Goal: Contribute content

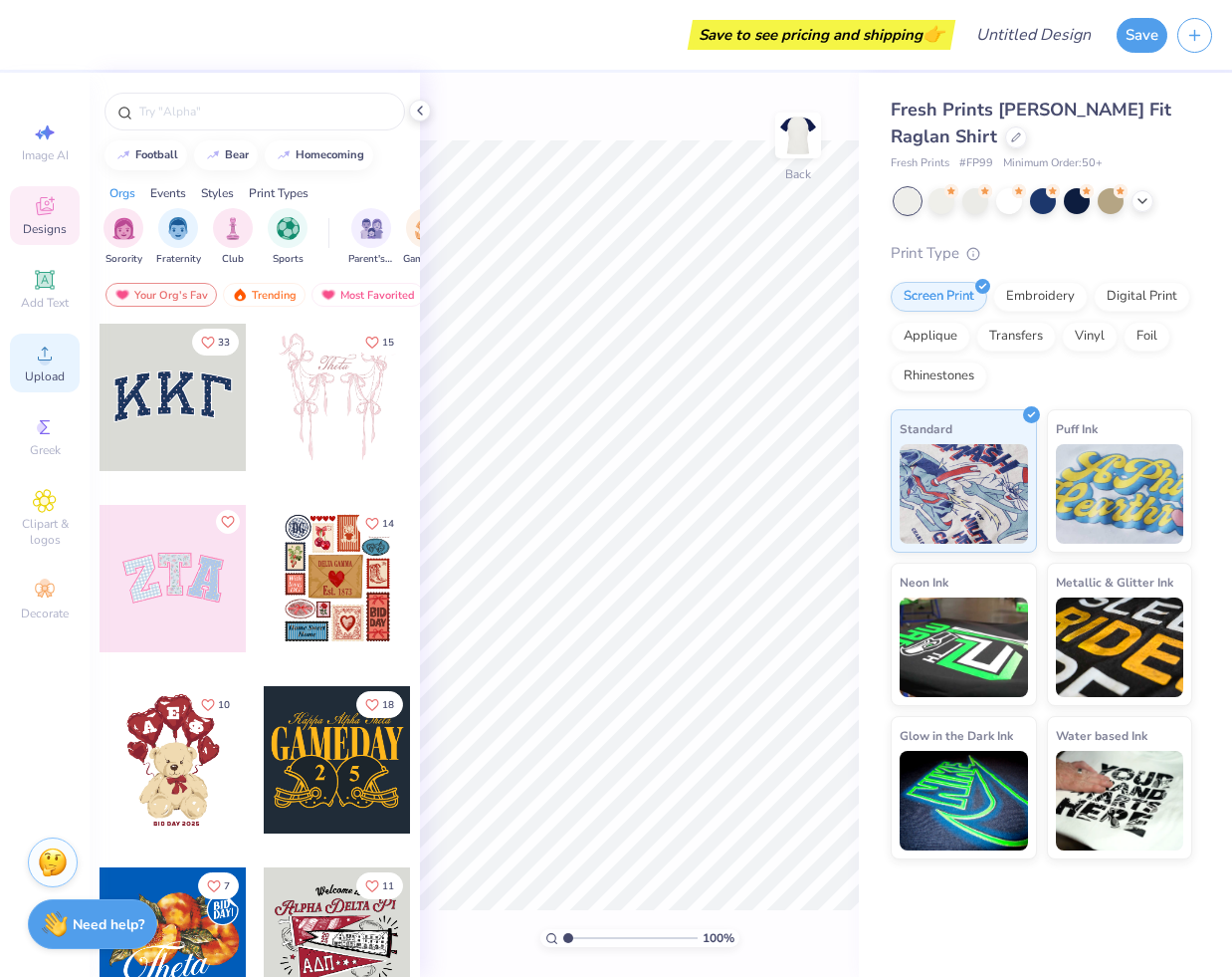
click at [43, 378] on span "Upload" at bounding box center [45, 376] width 40 height 16
click at [194, 609] on div at bounding box center [174, 579] width 148 height 148
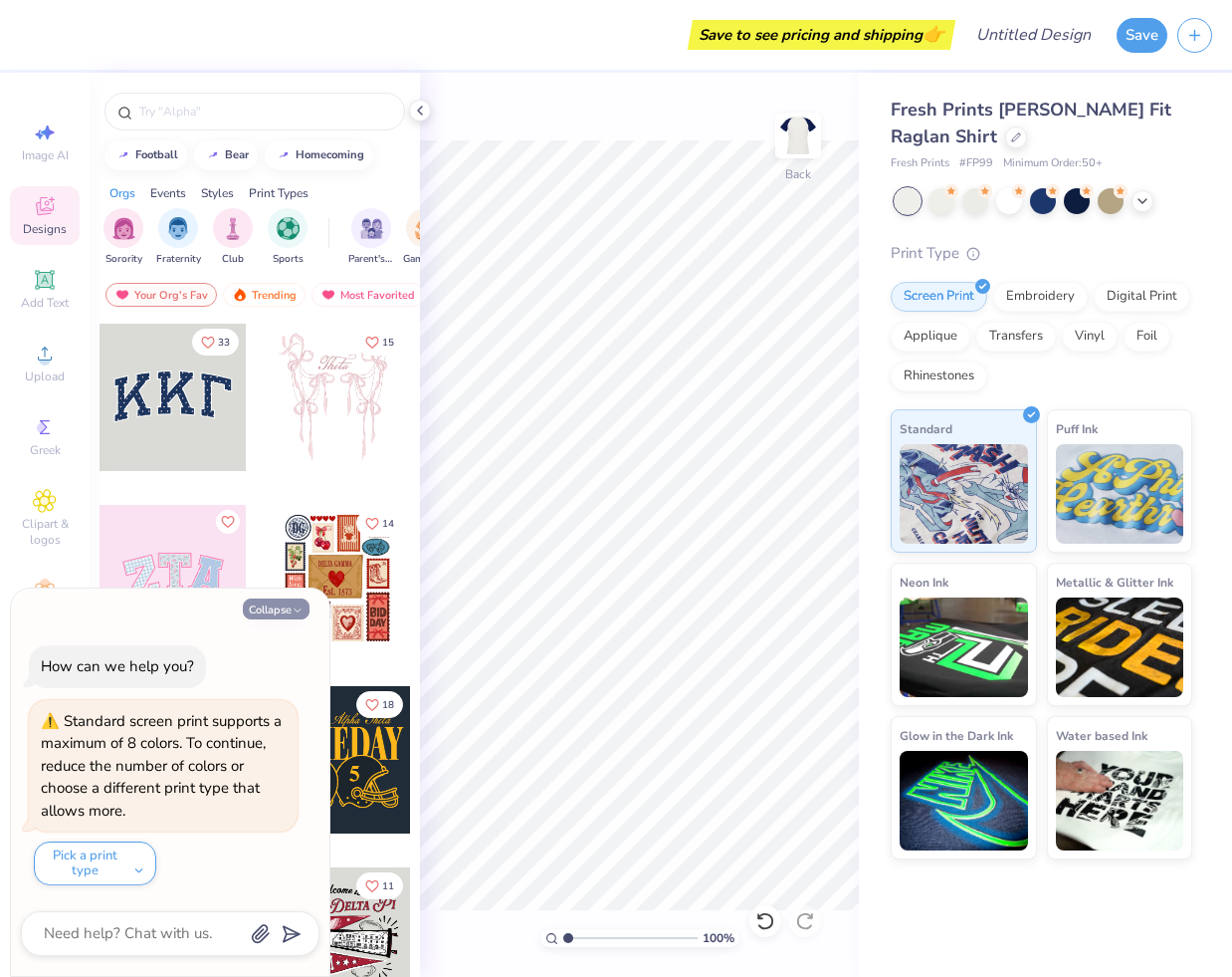
click at [280, 606] on button "Collapse" at bounding box center [276, 609] width 67 height 21
type textarea "x"
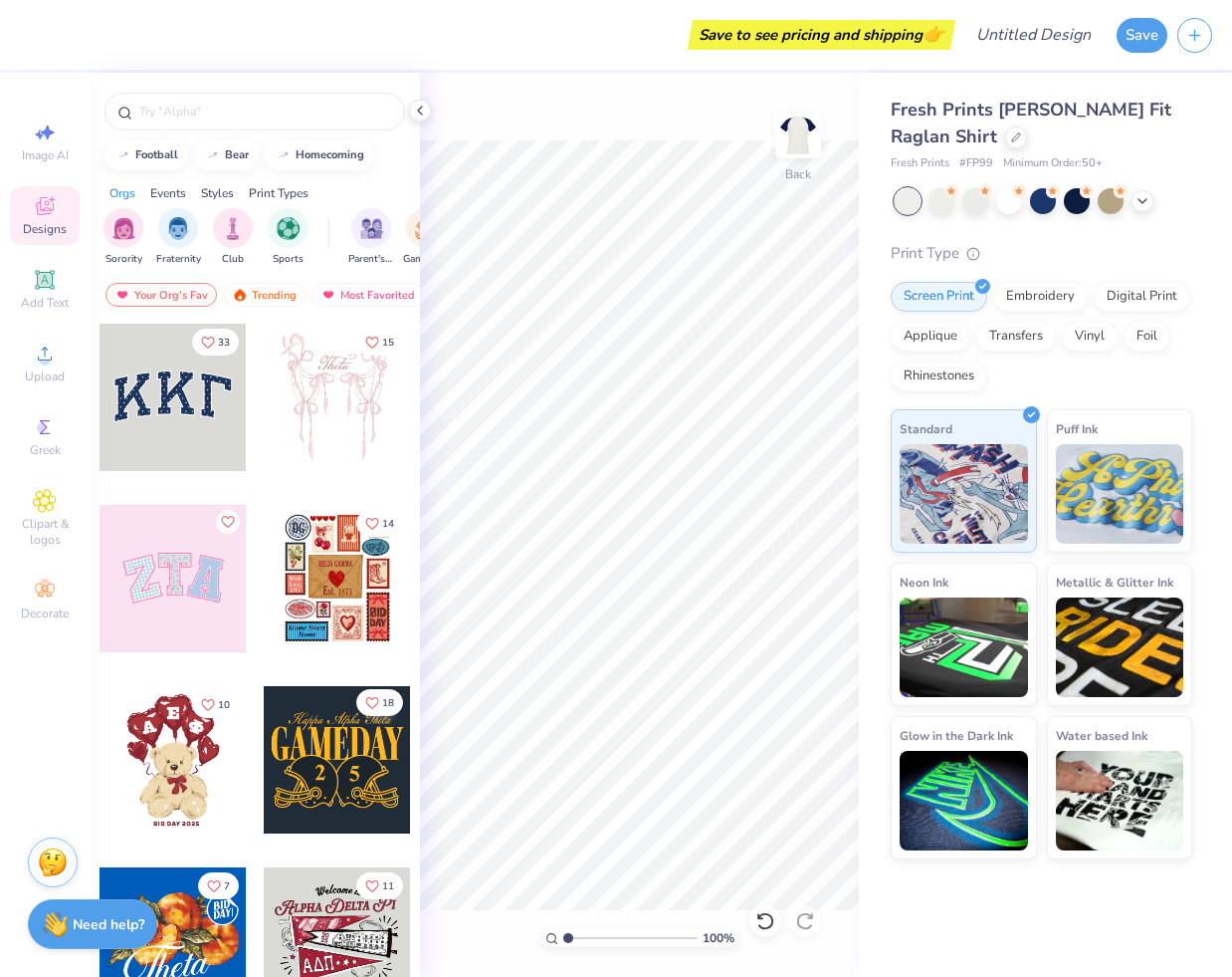
scroll to position [21, 0]
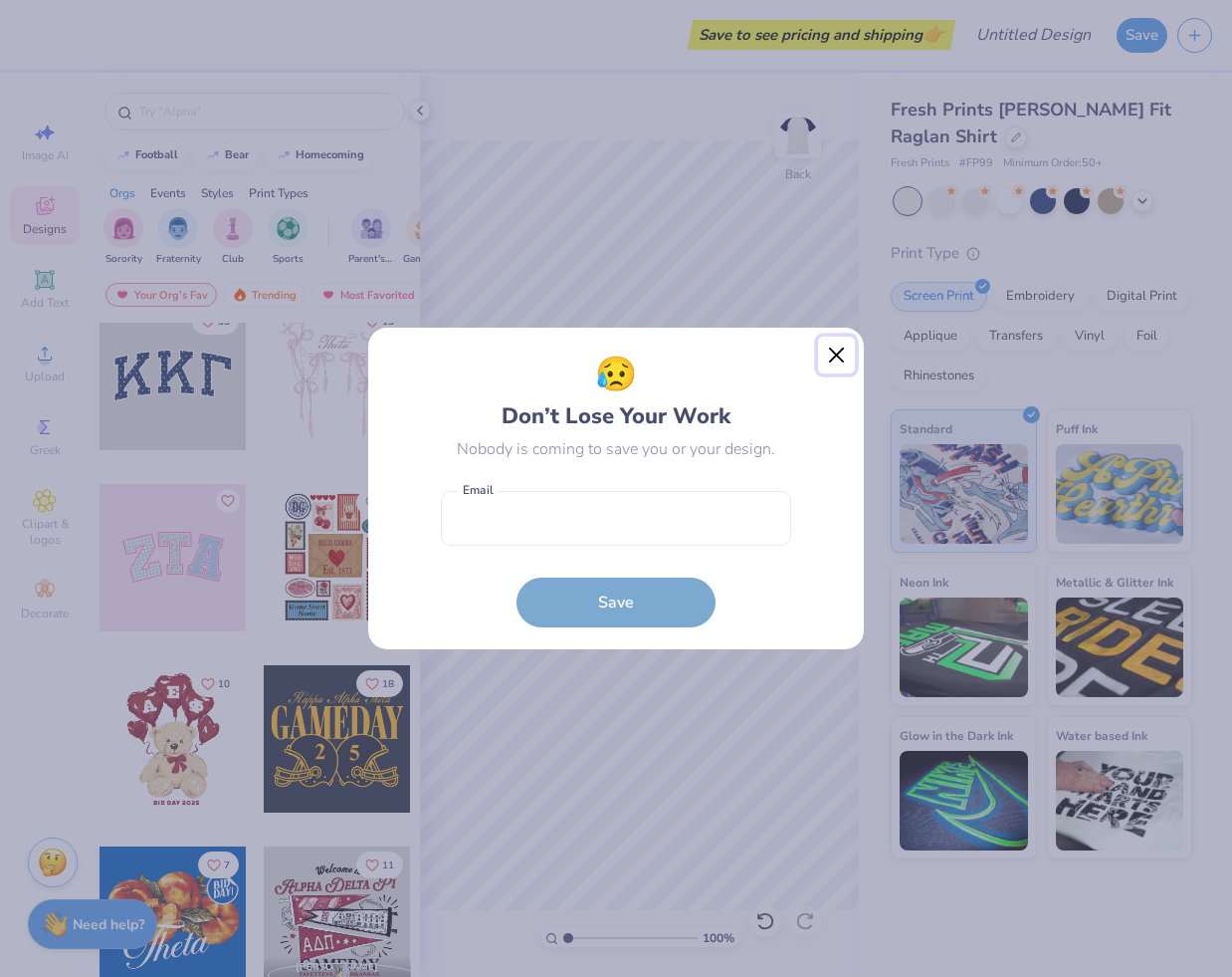
click at [834, 351] on button "Close" at bounding box center [837, 355] width 38 height 38
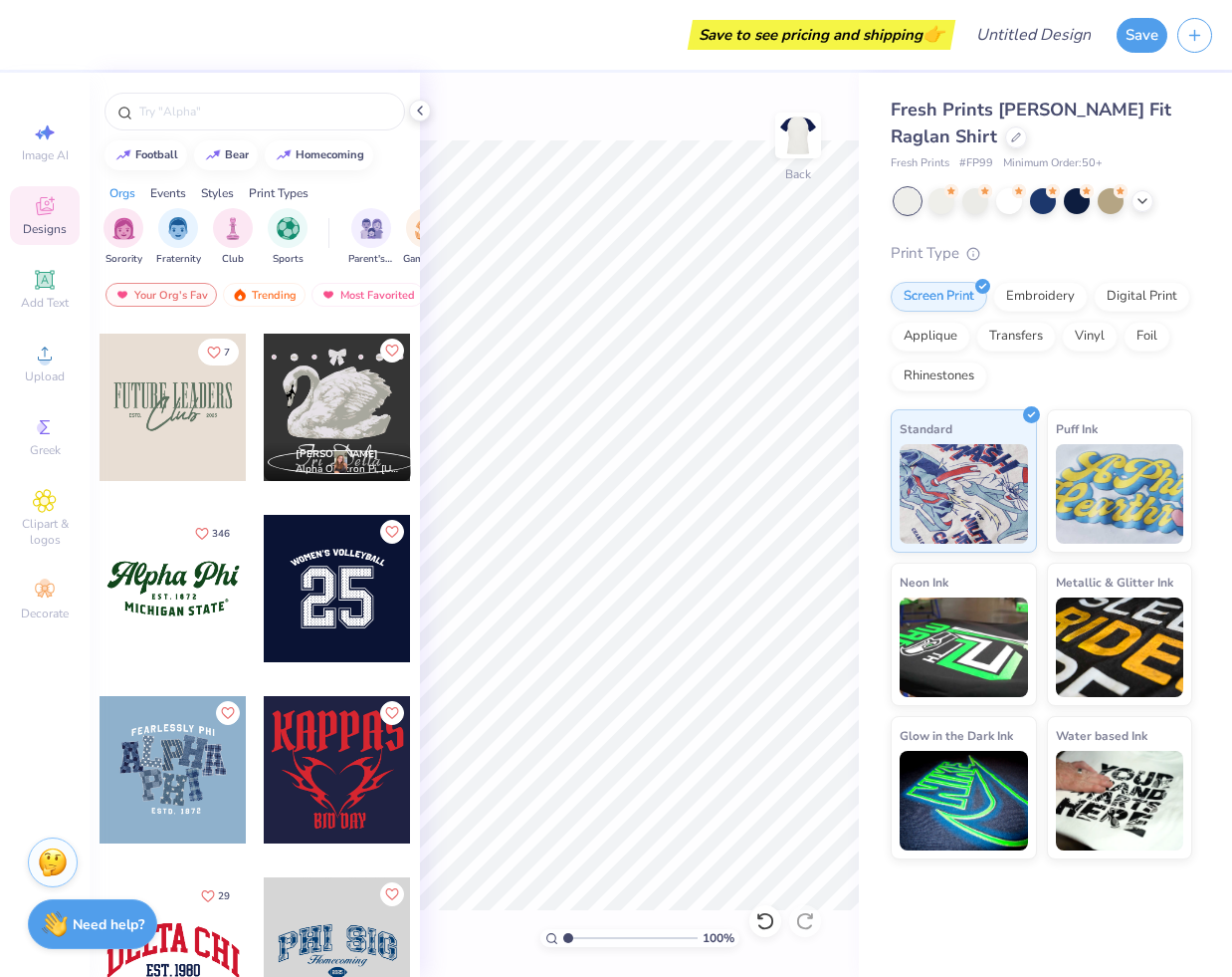
scroll to position [1824, 0]
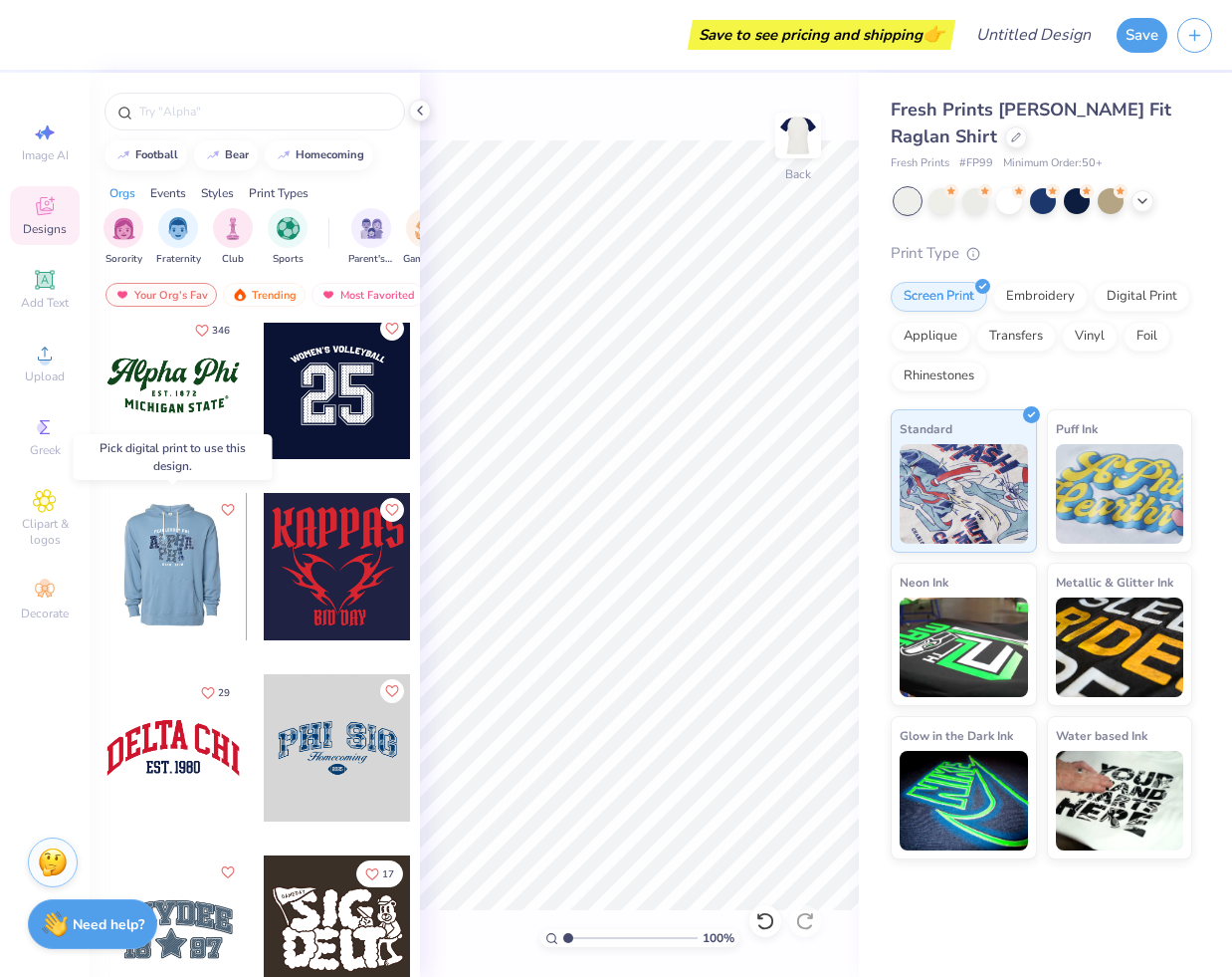
click at [233, 592] on div at bounding box center [173, 567] width 148 height 148
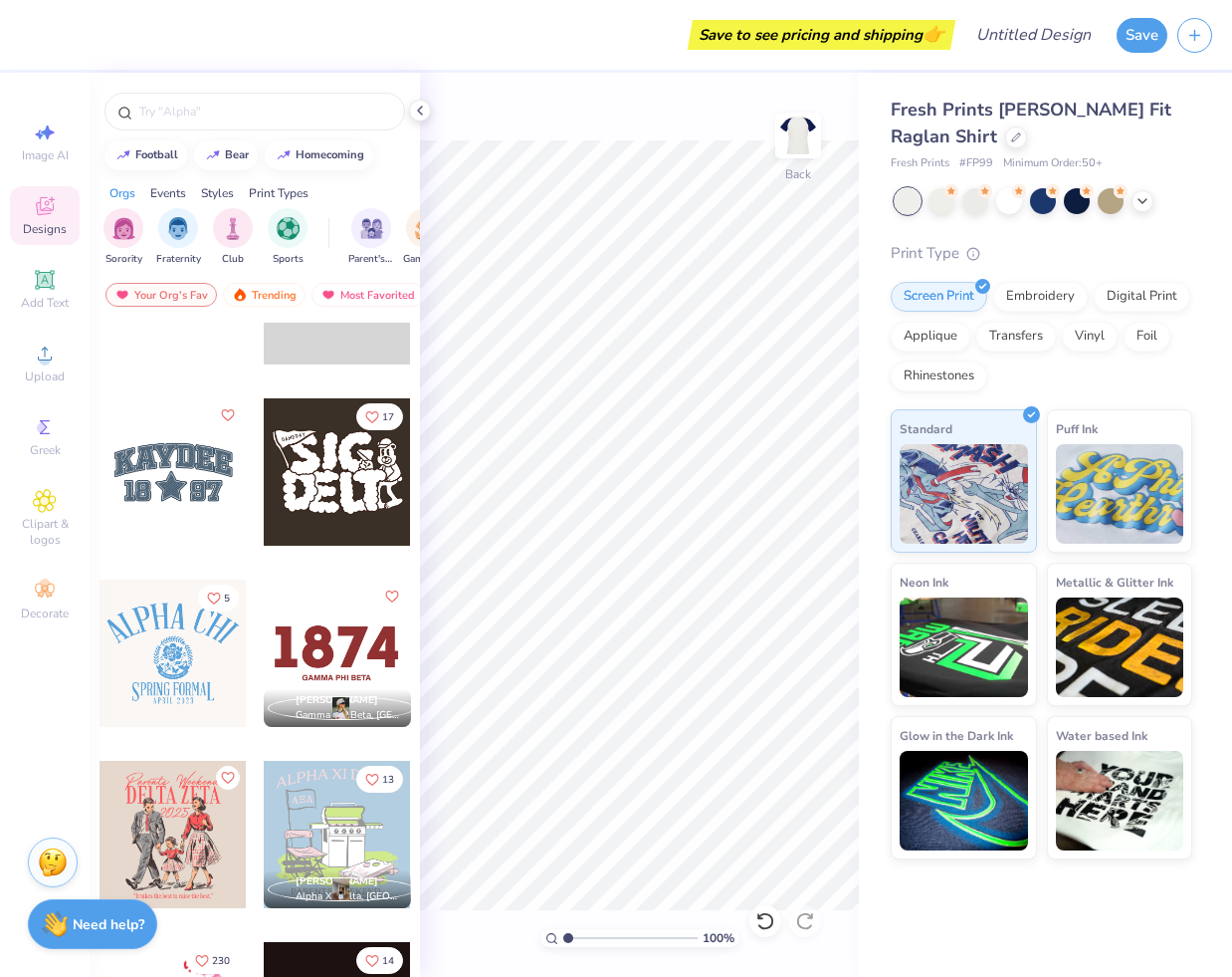
scroll to position [2113, 0]
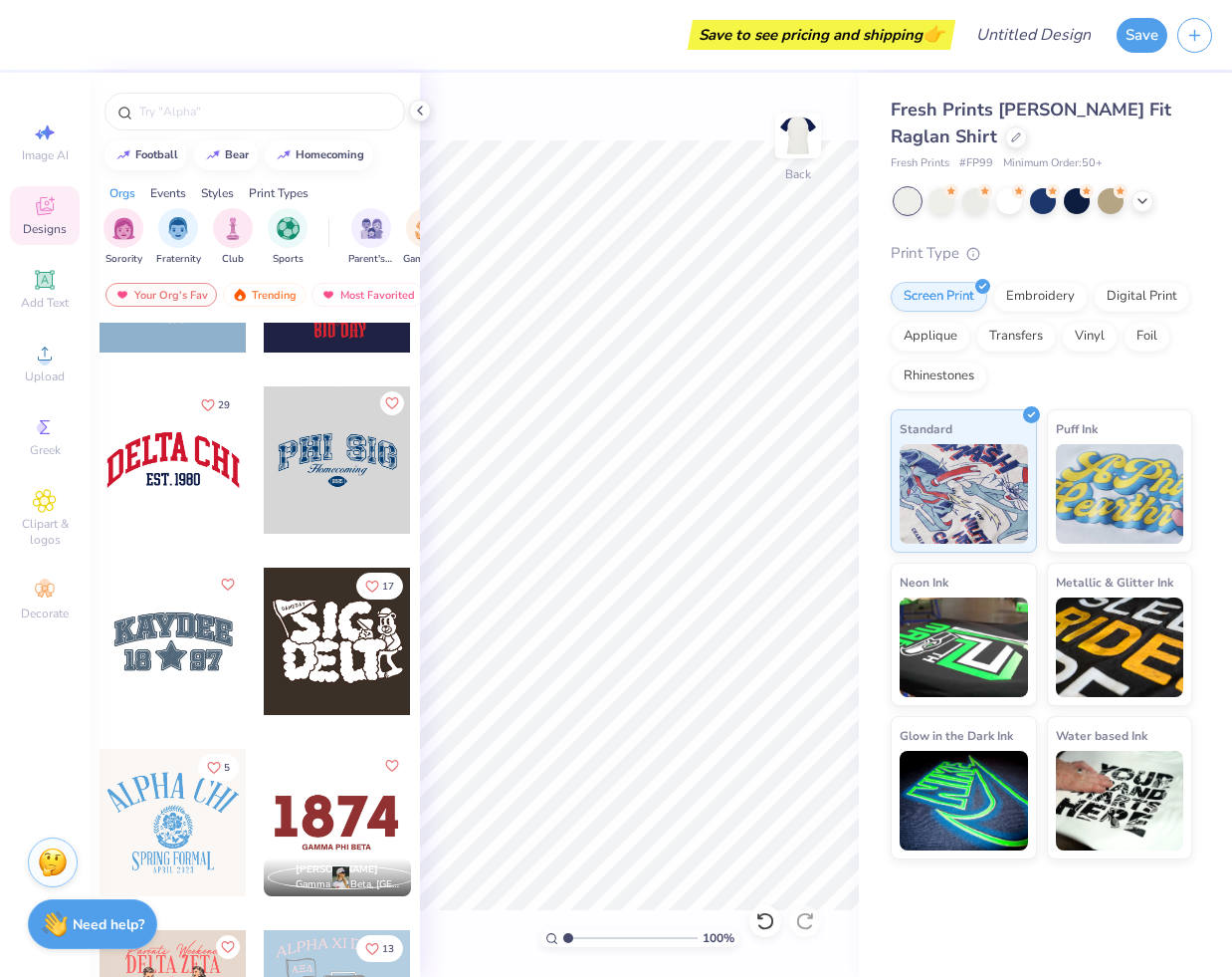
click at [340, 446] on div at bounding box center [337, 460] width 148 height 148
type input "8.85"
click at [49, 361] on circle at bounding box center [44, 359] width 11 height 11
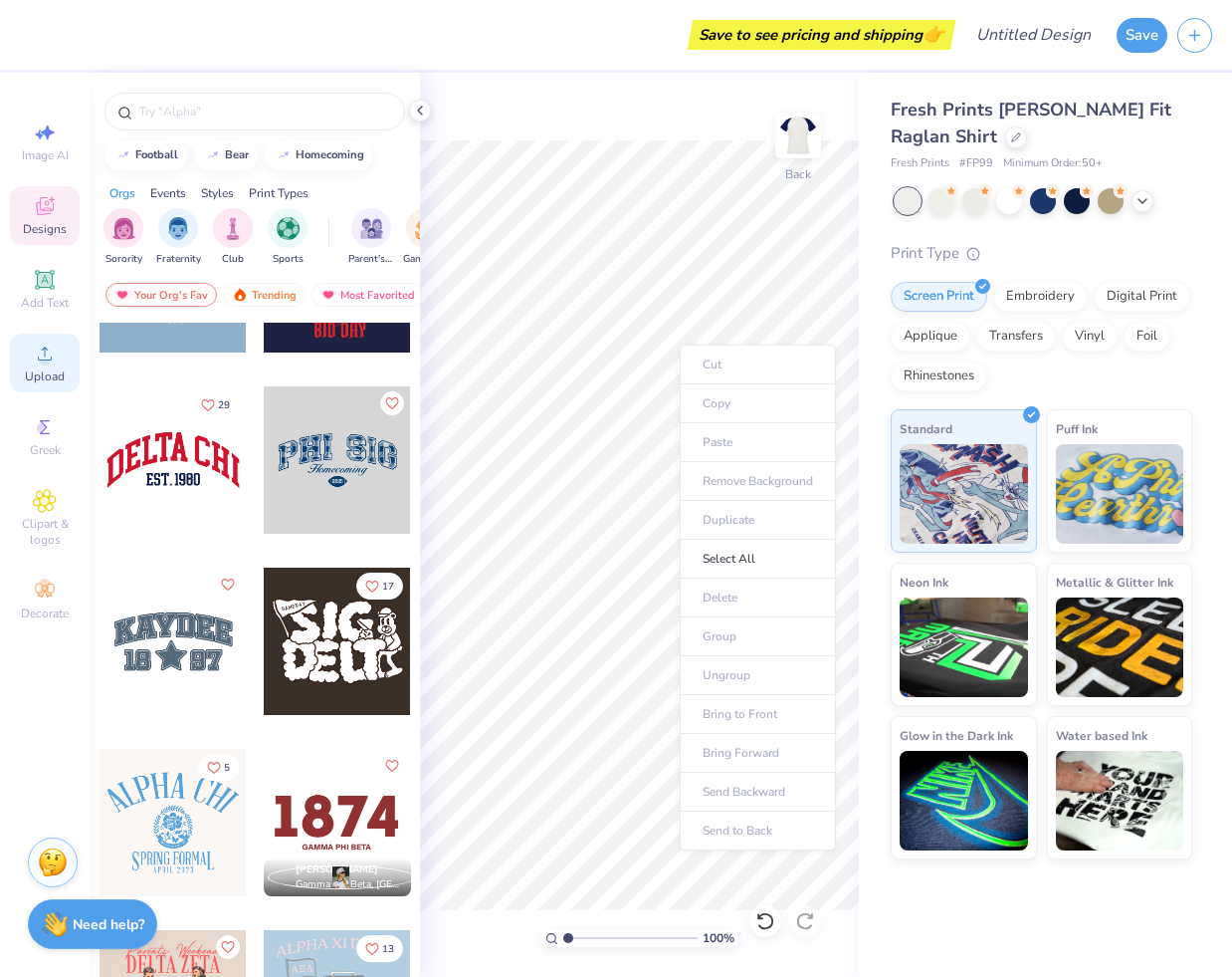
click at [53, 360] on icon at bounding box center [45, 353] width 24 height 24
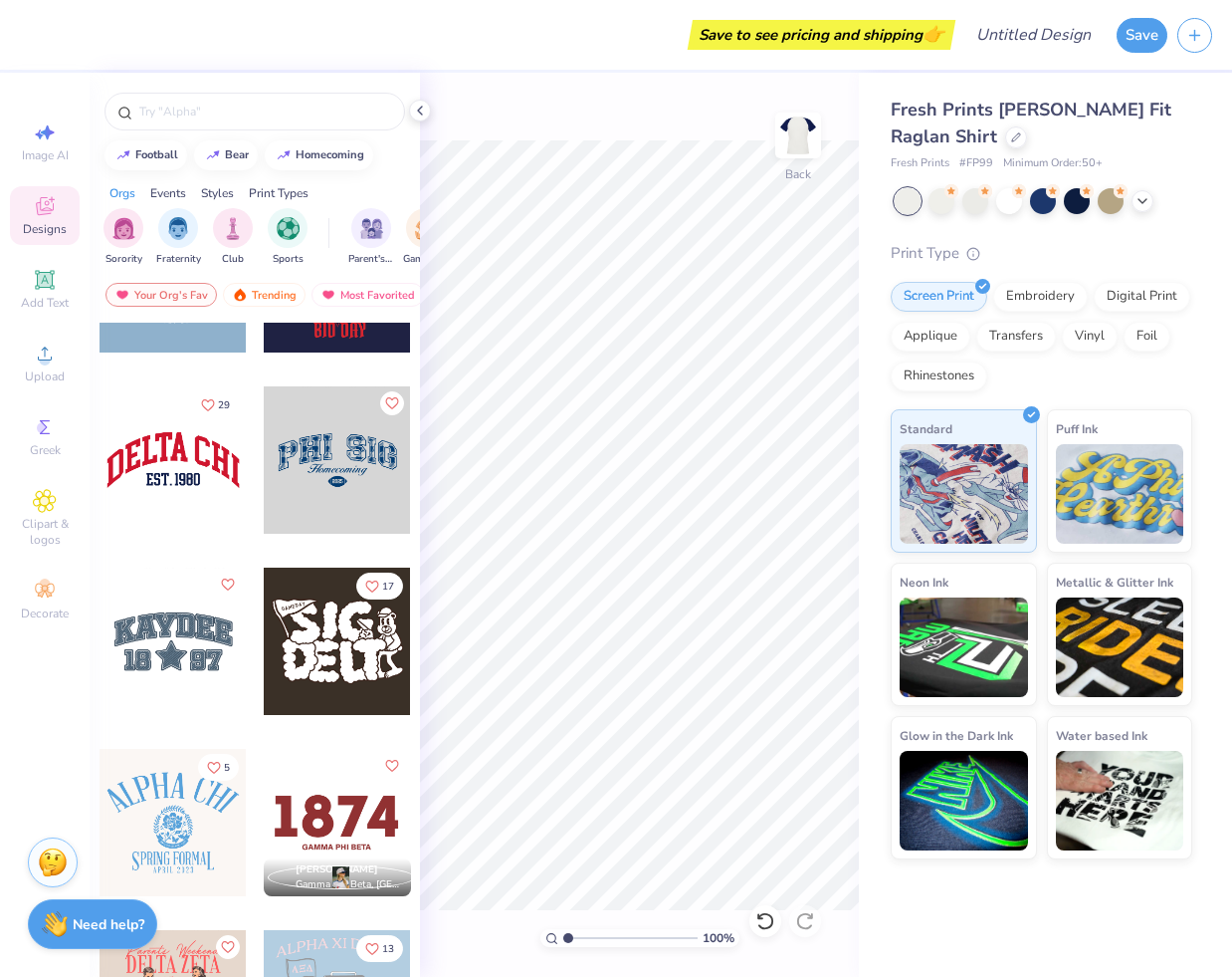
scroll to position [2320, 0]
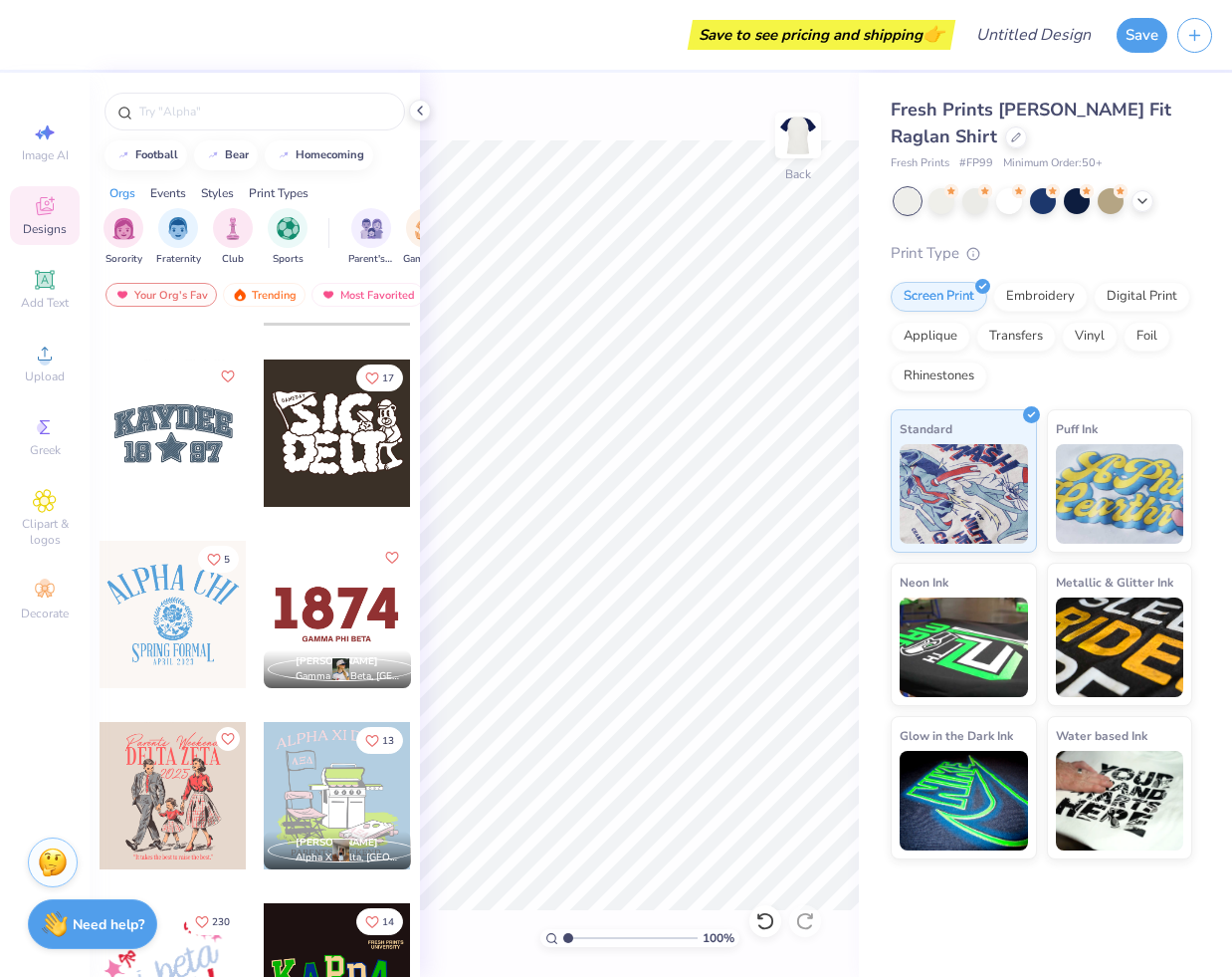
click at [194, 461] on div at bounding box center [174, 433] width 148 height 148
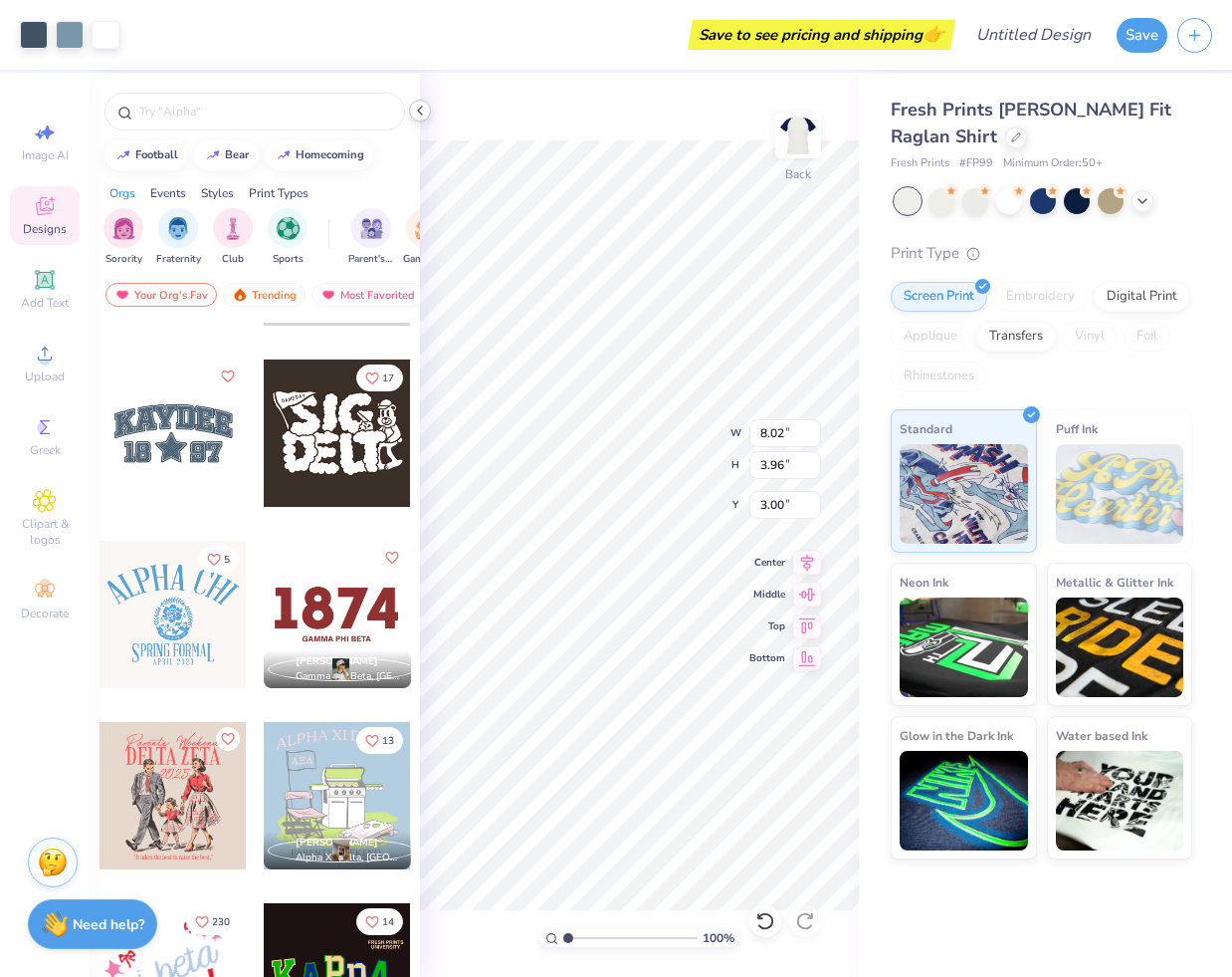
click at [423, 112] on icon at bounding box center [420, 111] width 16 height 16
